Goal: Check status: Check status

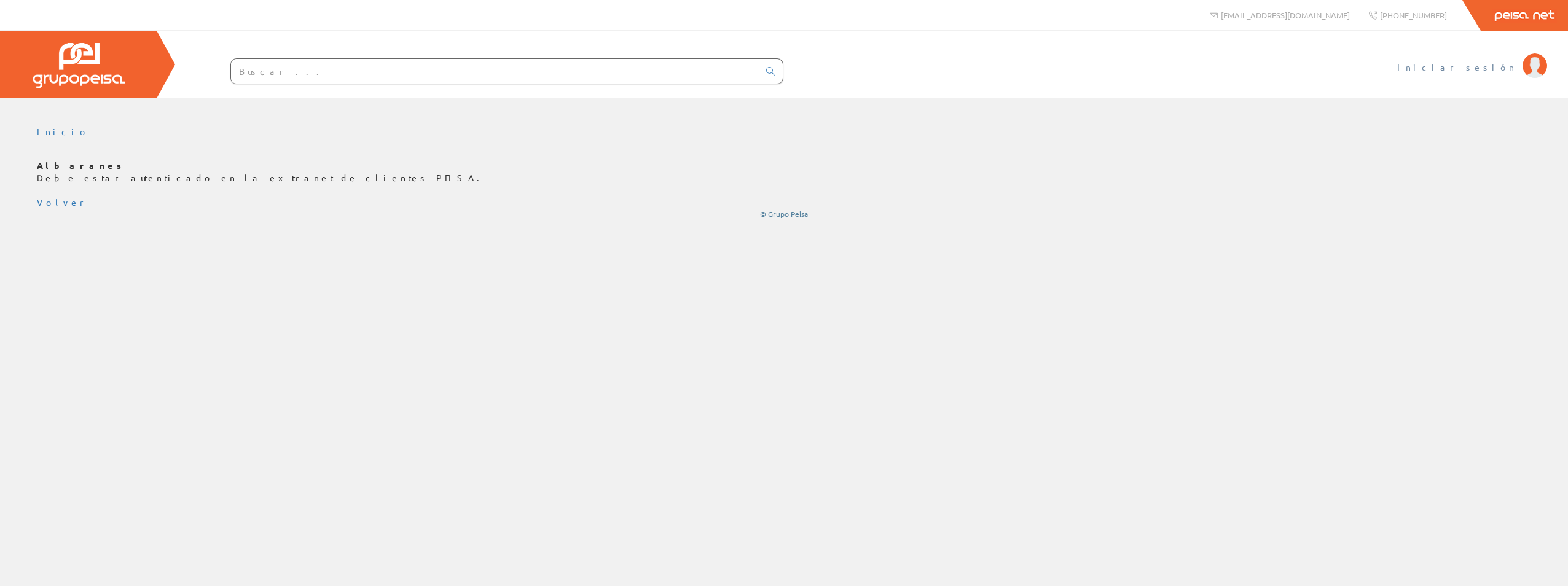
click at [1490, 64] on span "Iniciar sesión" at bounding box center [1457, 67] width 119 height 12
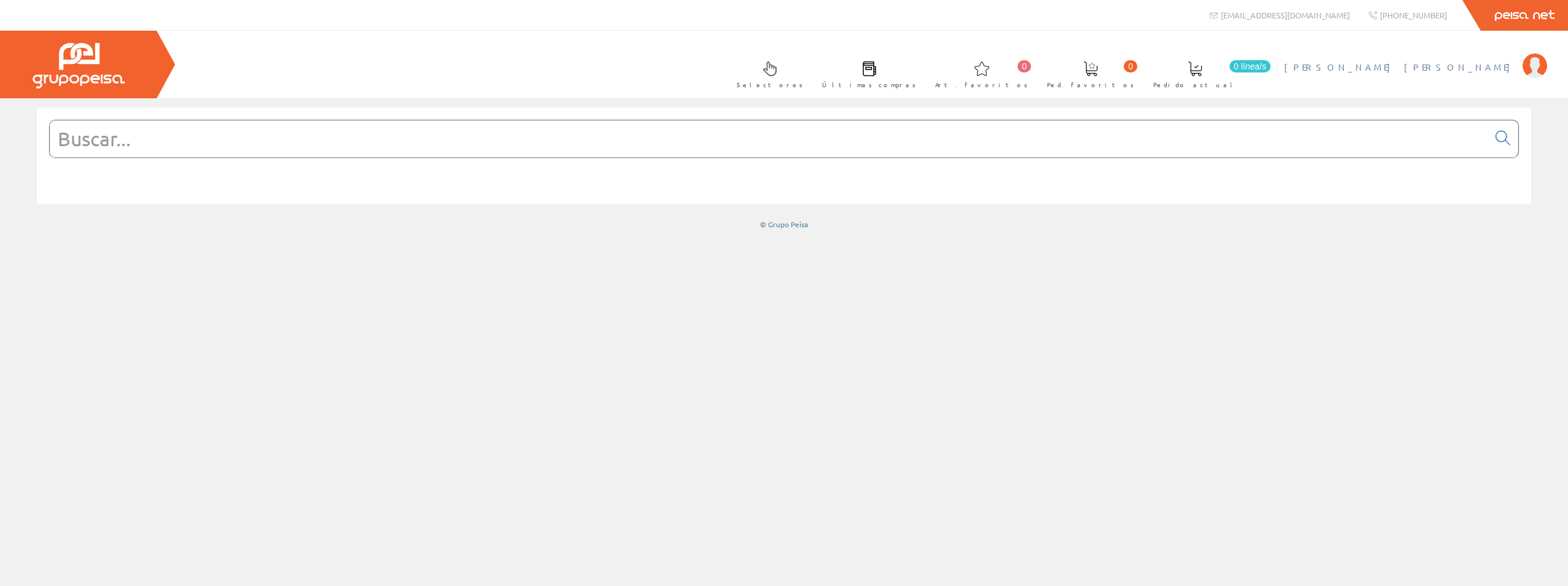
click at [1538, 67] on img at bounding box center [1535, 65] width 24 height 24
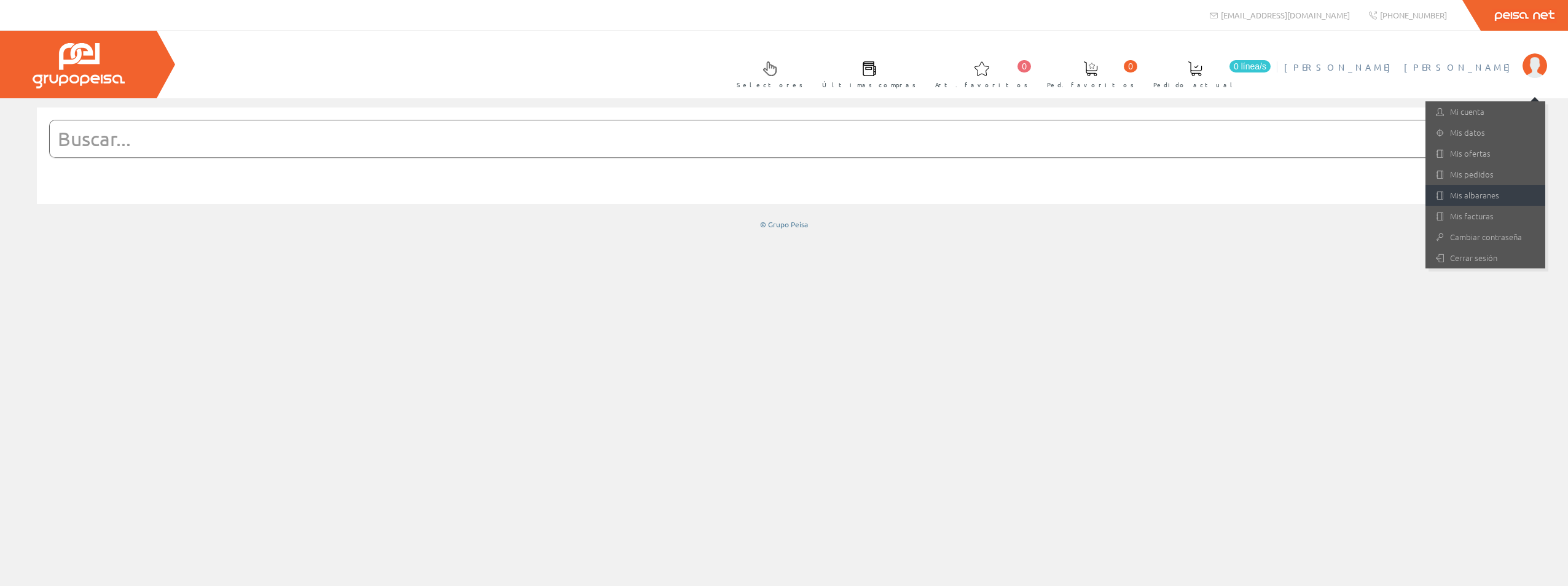
click at [1490, 197] on link "Mis albaranes" at bounding box center [1485, 195] width 120 height 21
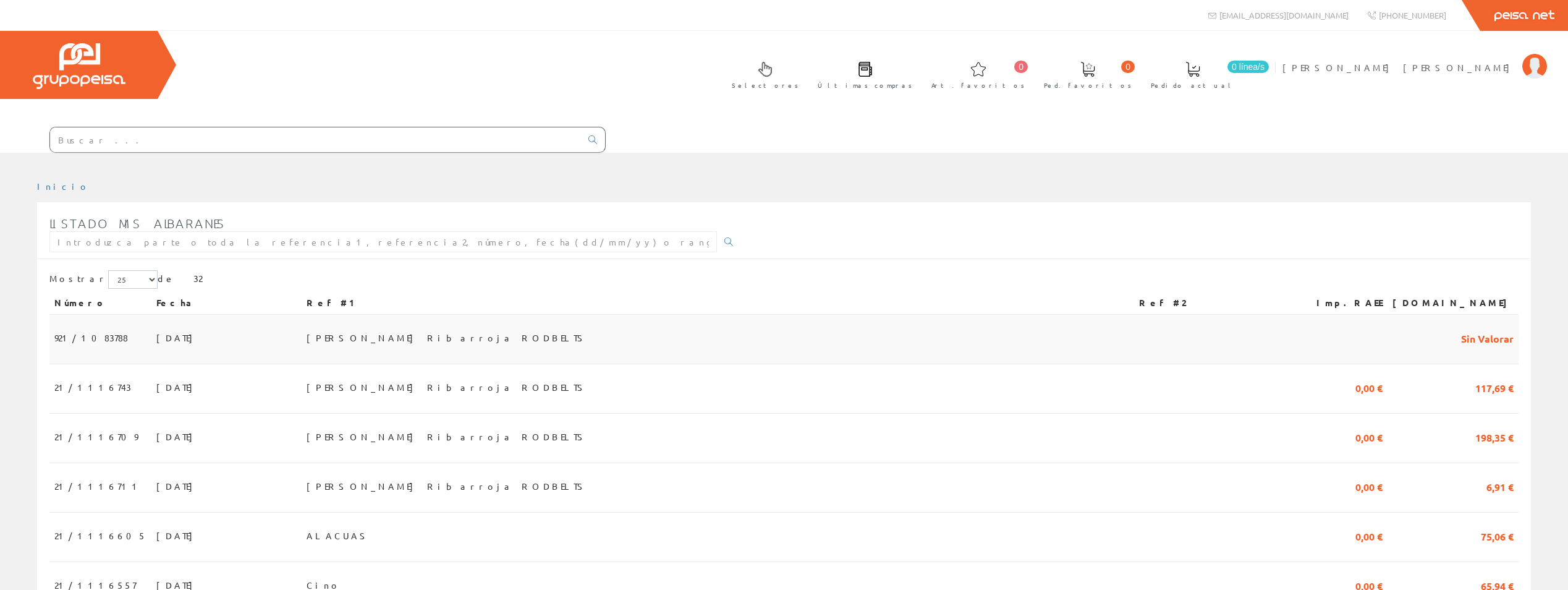
click at [91, 327] on span "921/1083788" at bounding box center [91, 338] width 74 height 21
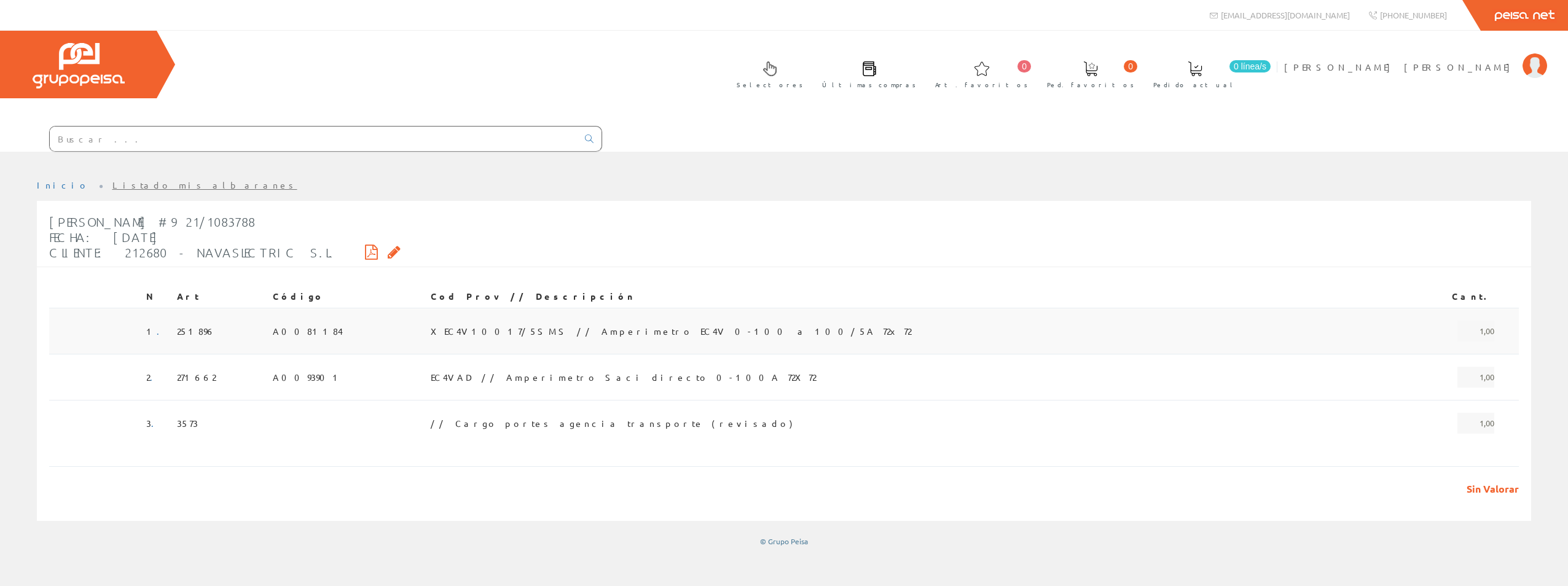
click at [308, 321] on span "A0081184" at bounding box center [307, 331] width 70 height 21
drag, startPoint x: 476, startPoint y: 275, endPoint x: 547, endPoint y: 278, distance: 71.1
click at [547, 321] on span "XEC4V10017/5SMS // Amperimetro EC4V 0-100 a 100/5A 72x72" at bounding box center [671, 331] width 480 height 21
drag, startPoint x: 547, startPoint y: 278, endPoint x: 530, endPoint y: 277, distance: 17.0
copy span "XEC4V10017/5SMS"
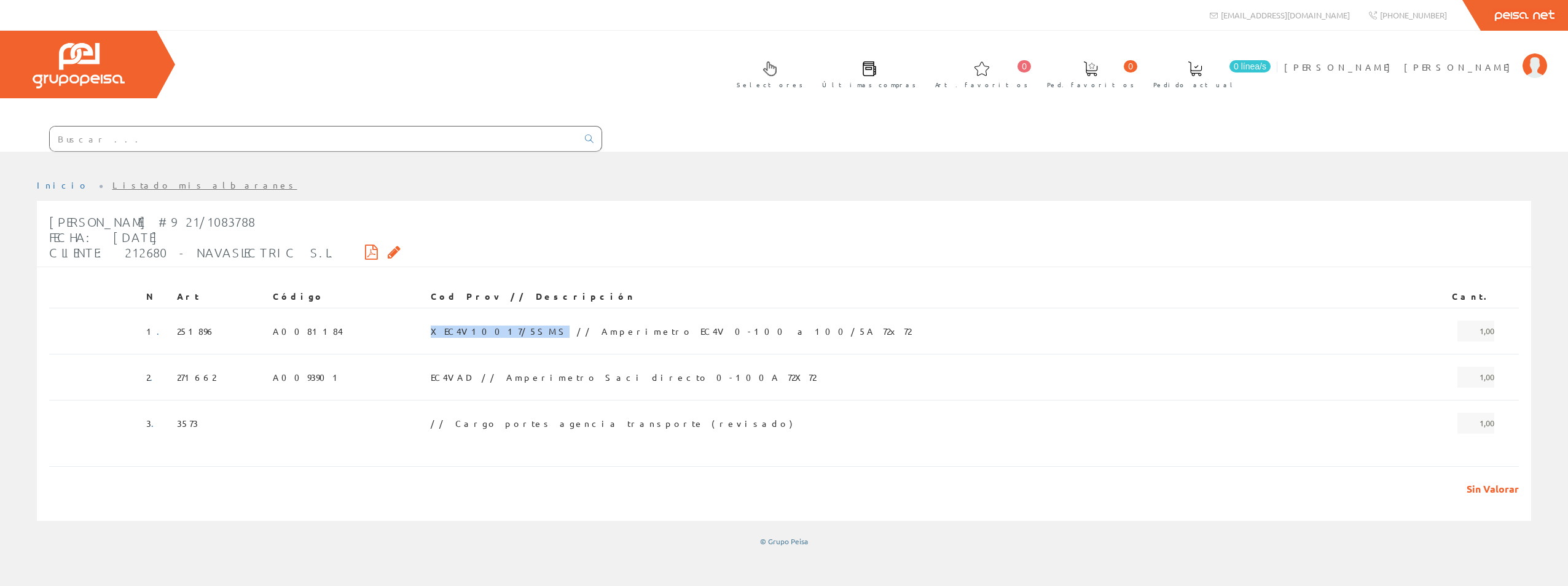
click at [478, 180] on ul "Inicio Listado mis albaranes" at bounding box center [784, 190] width 1494 height 22
drag, startPoint x: 560, startPoint y: 275, endPoint x: 700, endPoint y: 288, distance: 140.6
click at [700, 308] on td "XEC4V10017/5SMS // Amperimetro EC4V 0-100 a 100/5A 72x72" at bounding box center [911, 331] width 970 height 46
drag, startPoint x: 700, startPoint y: 288, endPoint x: 687, endPoint y: 276, distance: 17.7
copy span "Amperimetro EC4V 0-100 a 100/5A 72x72"
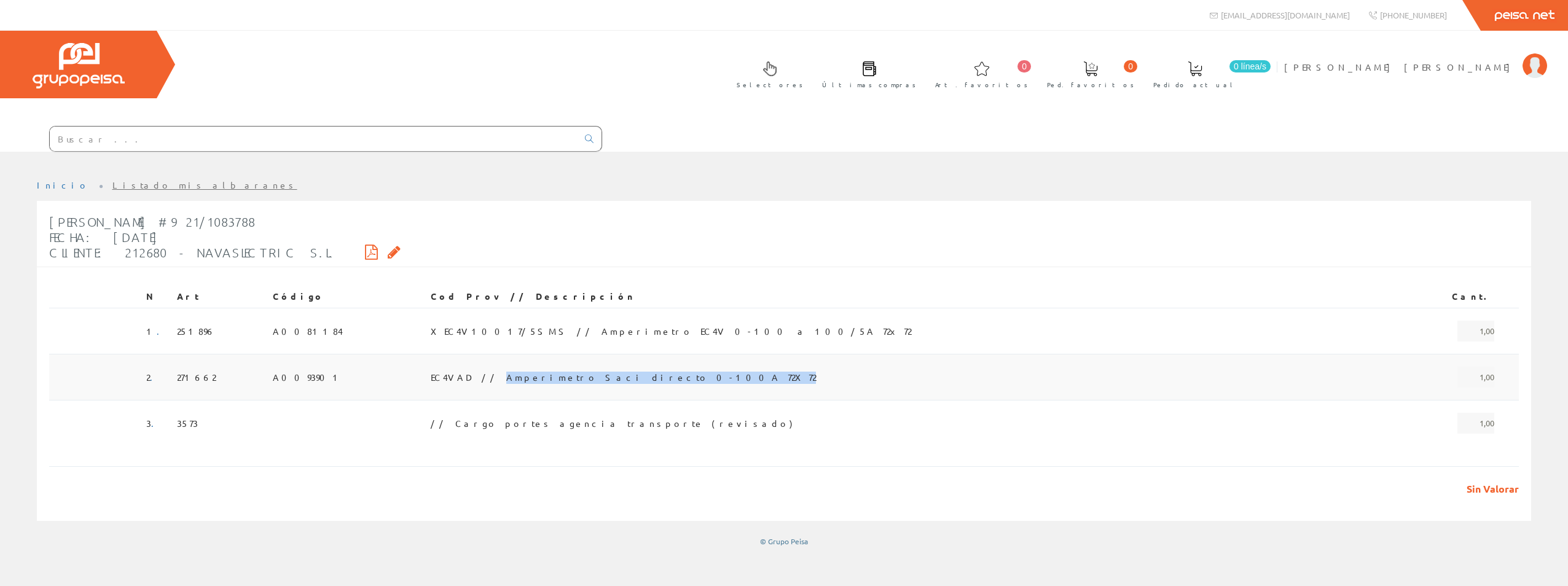
drag, startPoint x: 518, startPoint y: 322, endPoint x: 657, endPoint y: 335, distance: 139.6
click at [657, 354] on td "EC4VAD // Amperimetro Saci directo 0-100A 72X72" at bounding box center [911, 377] width 970 height 46
drag, startPoint x: 657, startPoint y: 335, endPoint x: 662, endPoint y: 315, distance: 20.6
copy span "Amperimetro Saci directo 0-100A 72X72"
